Goal: Navigation & Orientation: Find specific page/section

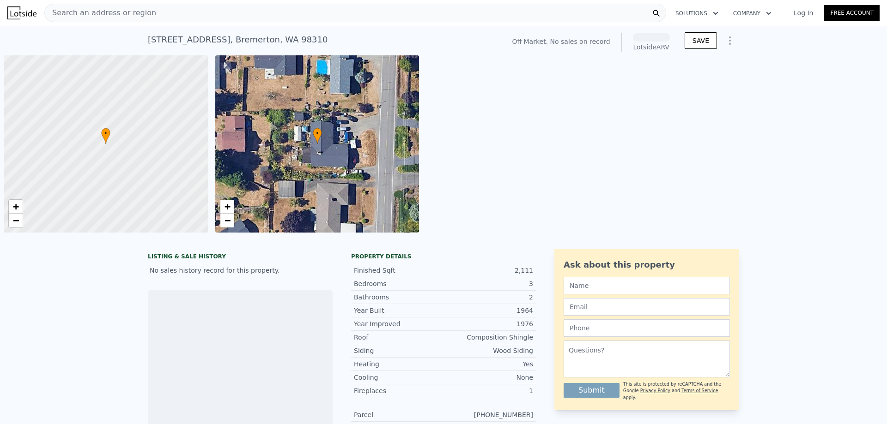
scroll to position [0, 4]
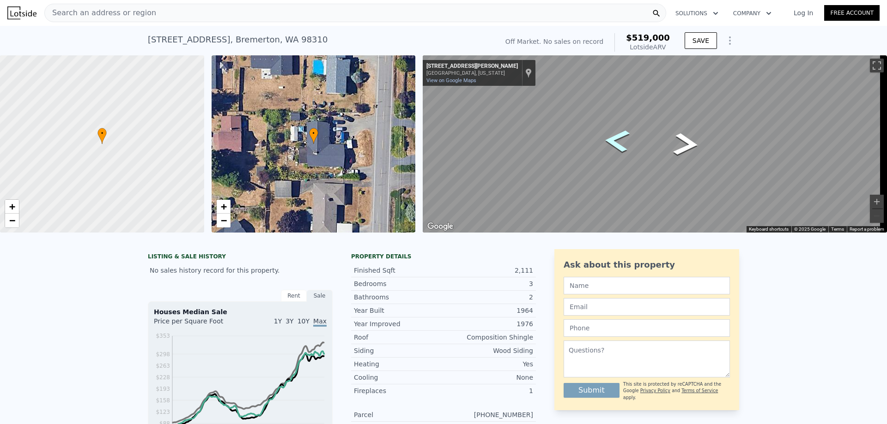
click at [608, 140] on icon "Go East, NE Riddell Rd" at bounding box center [616, 141] width 46 height 34
click at [608, 140] on icon "Go East, NE Riddell Rd" at bounding box center [617, 141] width 46 height 34
click at [617, 170] on icon "Go South, Petersville Rd NE" at bounding box center [619, 166] width 60 height 25
click at [621, 167] on icon "Go South, Petersville Rd NE" at bounding box center [619, 166] width 60 height 25
click at [622, 167] on icon "Go South, Petersville Rd NE" at bounding box center [619, 166] width 60 height 25
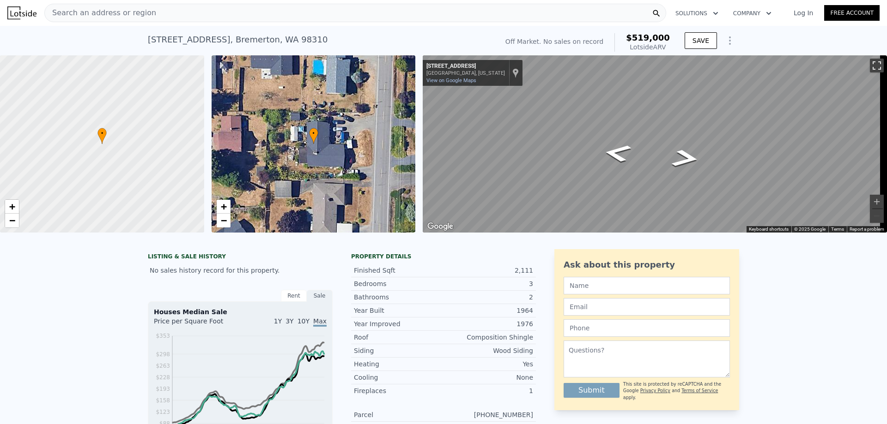
click at [870, 65] on button "Toggle fullscreen view" at bounding box center [877, 66] width 14 height 14
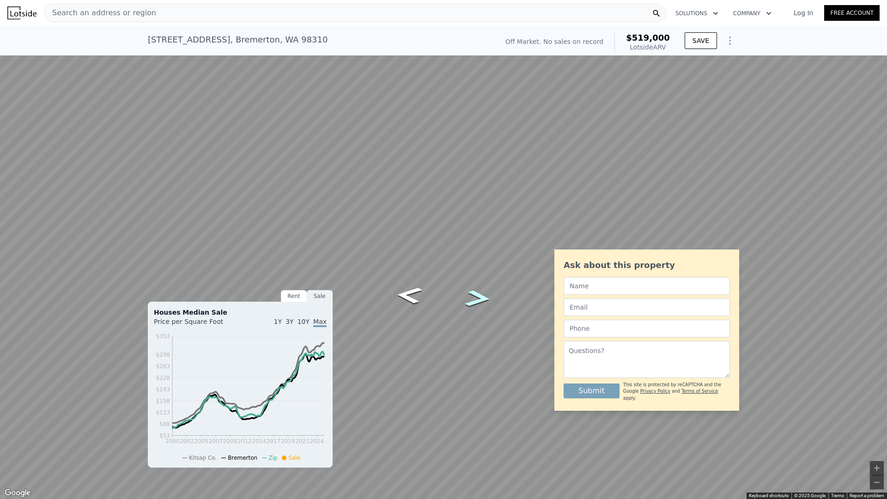
click at [477, 301] on icon "Go North, Petersville Rd NE" at bounding box center [478, 298] width 48 height 25
click at [432, 266] on icon "Go South, Petersville Rd NE" at bounding box center [421, 265] width 69 height 30
click at [405, 236] on icon "Go South, Petersville Rd NE" at bounding box center [410, 240] width 59 height 41
click at [875, 9] on button "Toggle fullscreen view" at bounding box center [877, 10] width 14 height 14
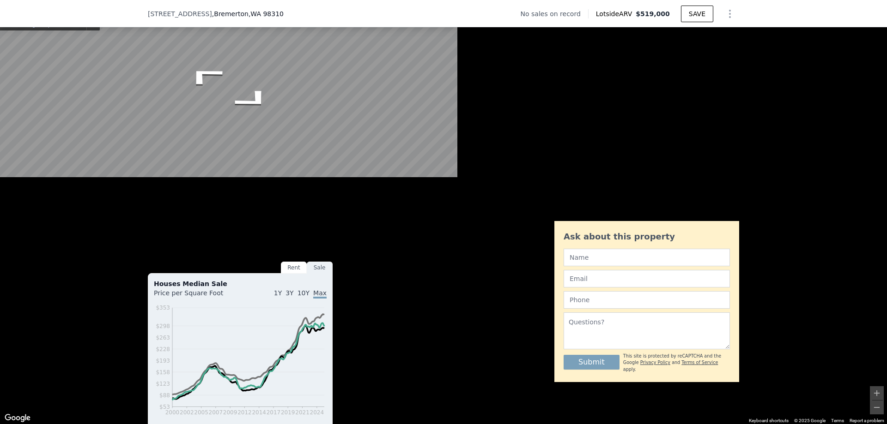
scroll to position [135, 0]
